Goal: Task Accomplishment & Management: Use online tool/utility

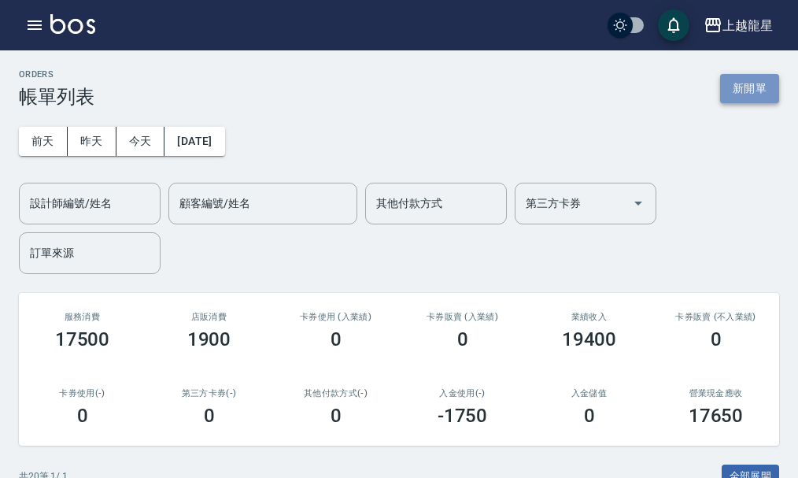
click at [744, 81] on button "新開單" at bounding box center [749, 88] width 59 height 29
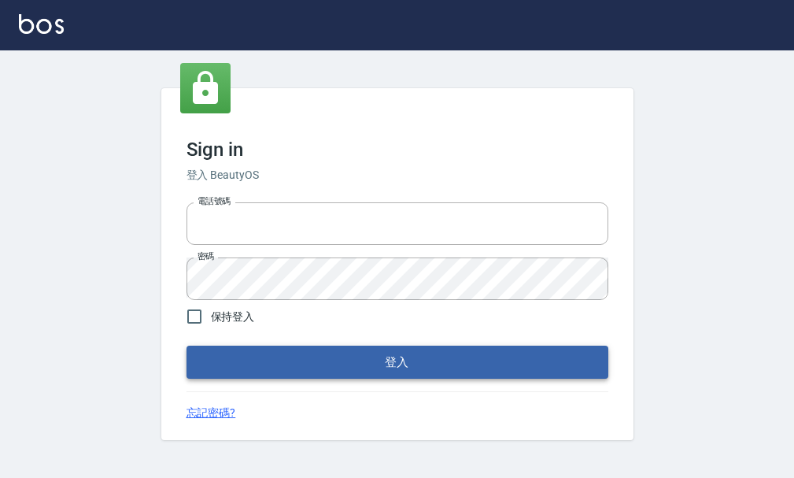
type input "25033354"
click at [305, 356] on button "登入" at bounding box center [398, 362] width 422 height 33
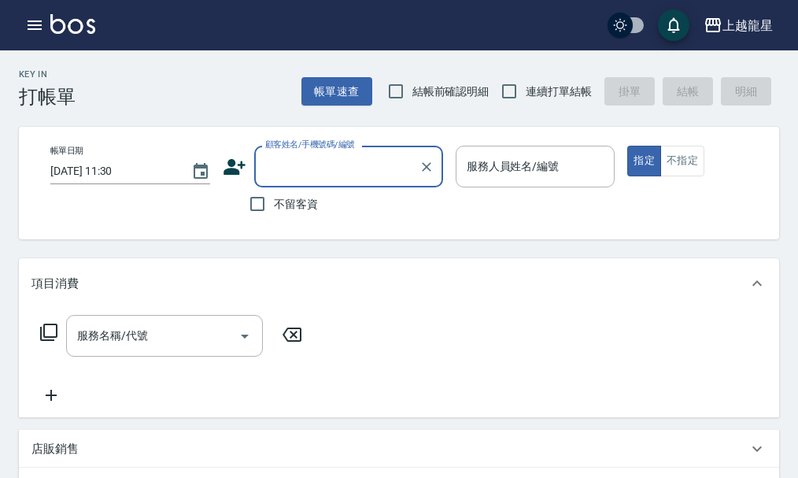
click at [344, 173] on input "顧客姓名/手機號碼/編號" at bounding box center [336, 167] width 151 height 28
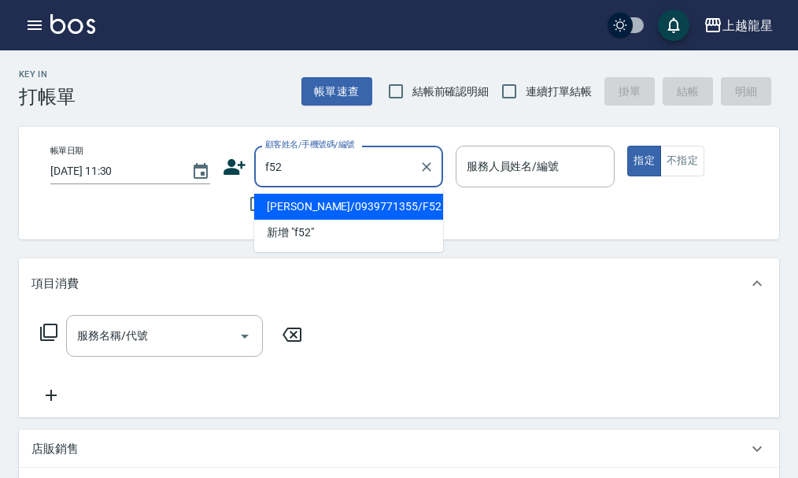
click at [362, 205] on li "賴美枝/0939771355/F52" at bounding box center [348, 207] width 189 height 26
type input "賴美枝/0939771355/F52"
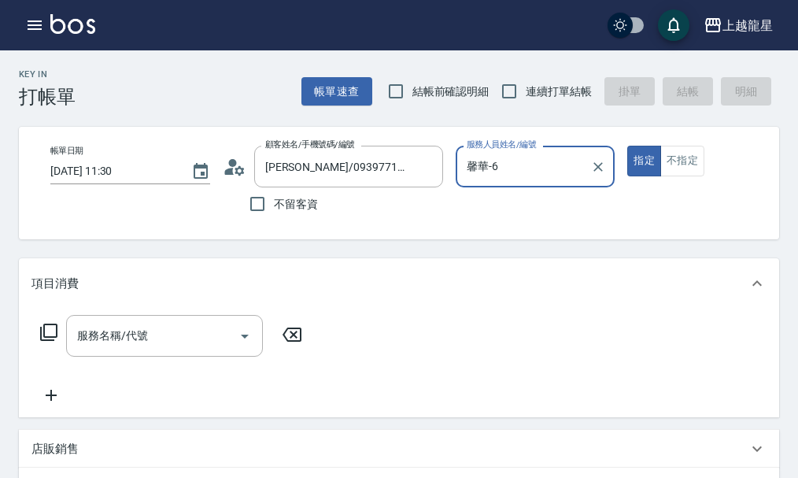
type input "馨華-6"
click at [164, 350] on input "服務名稱/代號" at bounding box center [152, 336] width 159 height 28
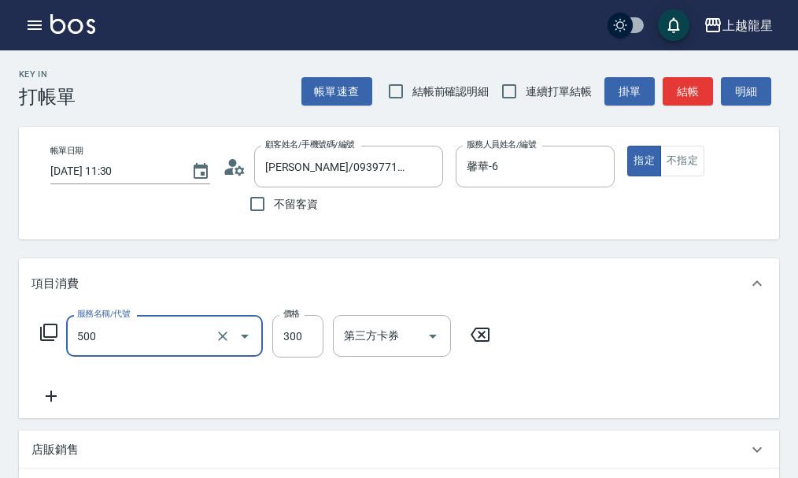
type input "一般洗髮(500)"
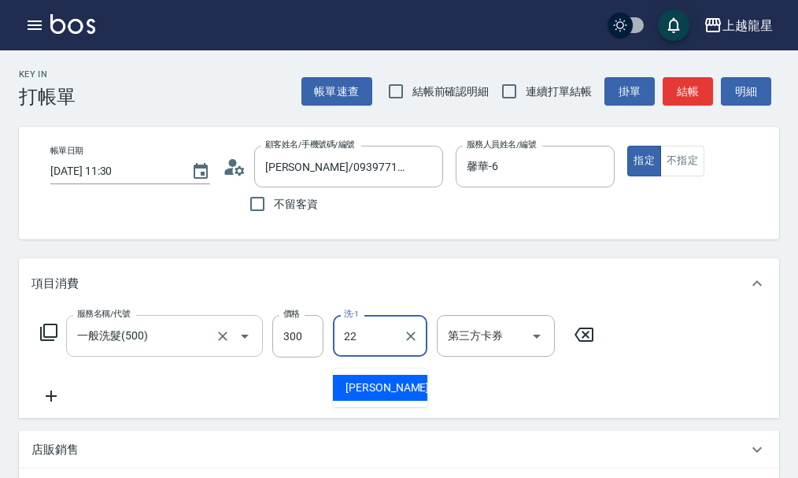
type input "阿琳-22"
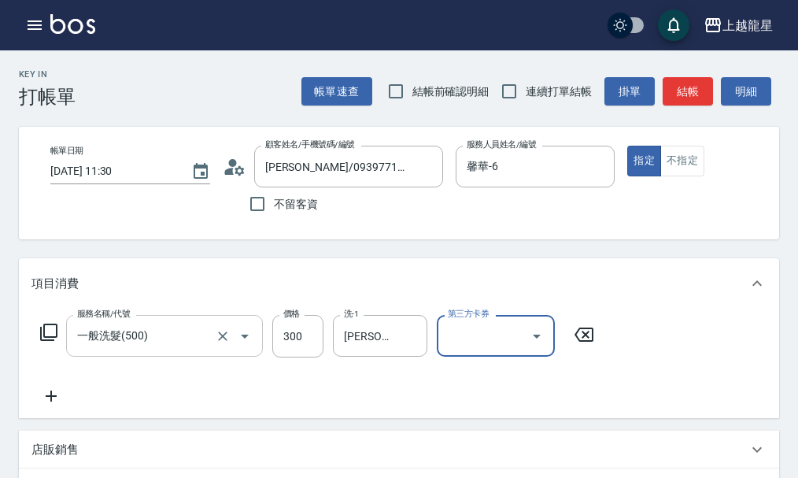
scroll to position [394, 0]
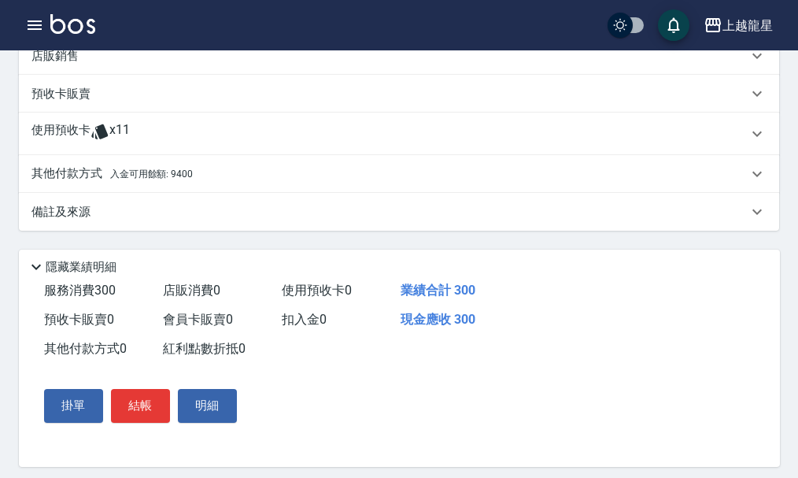
click at [83, 183] on p "其他付款方式 入金可用餘額: 9400" at bounding box center [111, 173] width 161 height 17
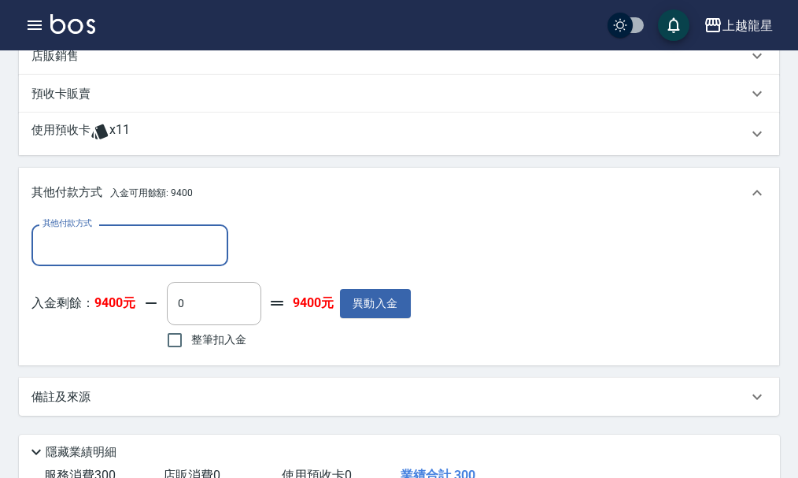
scroll to position [0, 0]
click at [178, 351] on input "整筆扣入金" at bounding box center [174, 340] width 33 height 33
checkbox input "true"
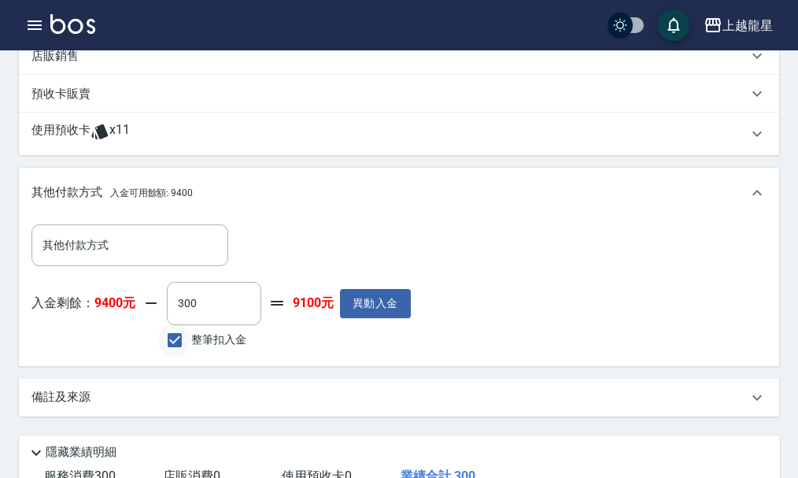
type input "300"
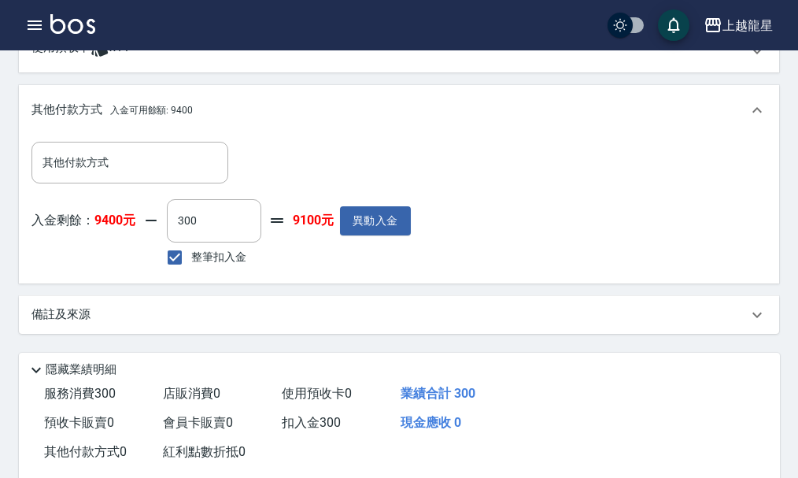
scroll to position [605, 0]
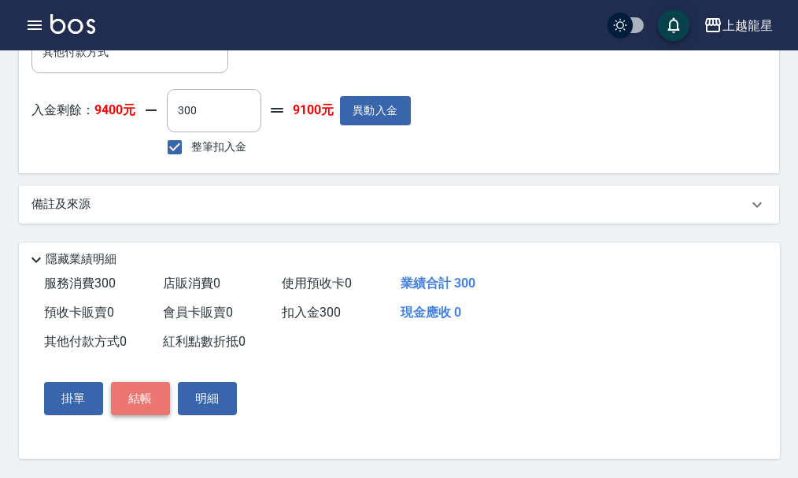
click at [149, 395] on button "結帳" at bounding box center [140, 398] width 59 height 33
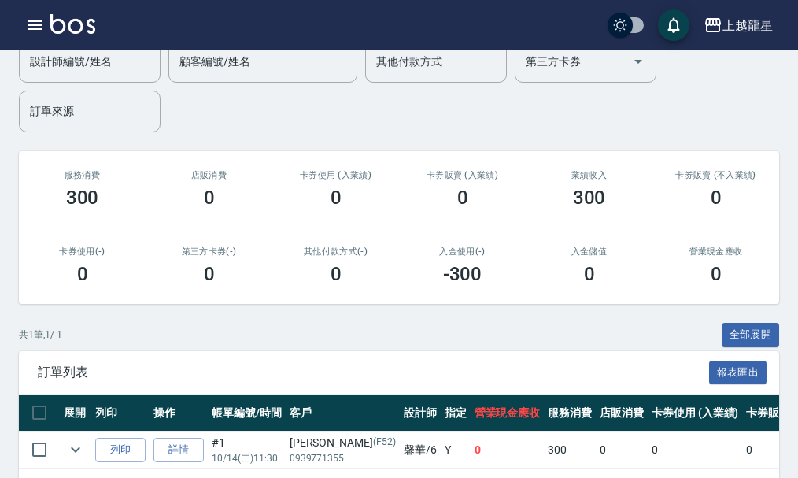
scroll to position [206, 0]
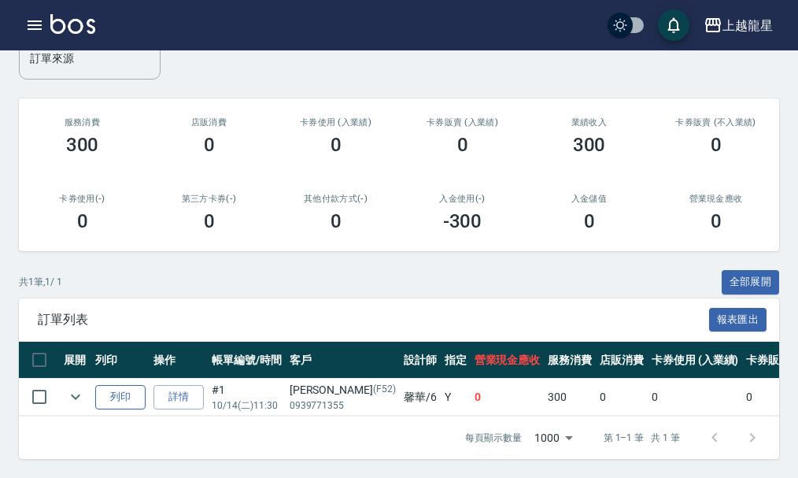
click at [120, 385] on button "列印" at bounding box center [120, 397] width 50 height 24
click at [122, 385] on button "列印" at bounding box center [120, 397] width 50 height 24
